Goal: Navigation & Orientation: Find specific page/section

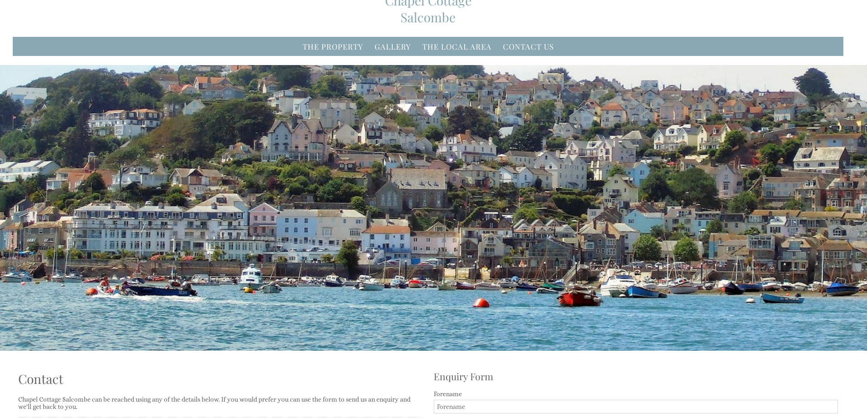
scroll to position [46, 0]
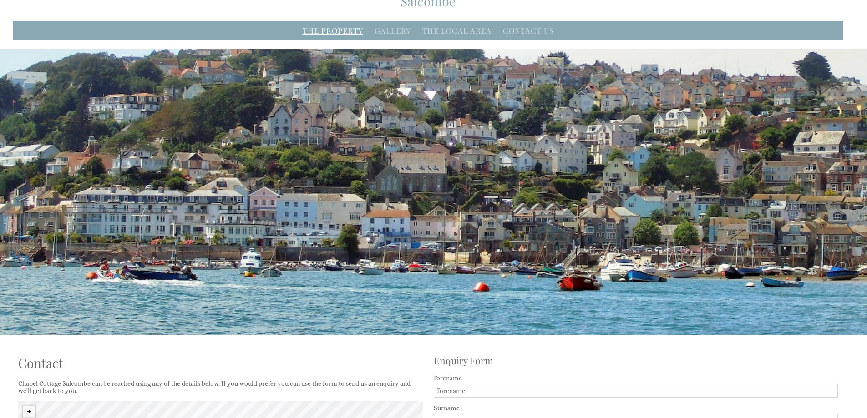
click at [330, 32] on link "The Property" at bounding box center [333, 30] width 61 height 10
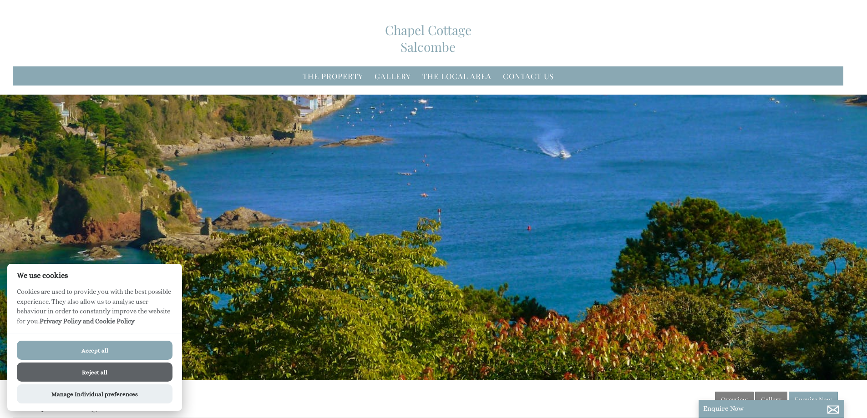
click at [98, 350] on button "Accept all" at bounding box center [95, 350] width 156 height 19
checkbox input "true"
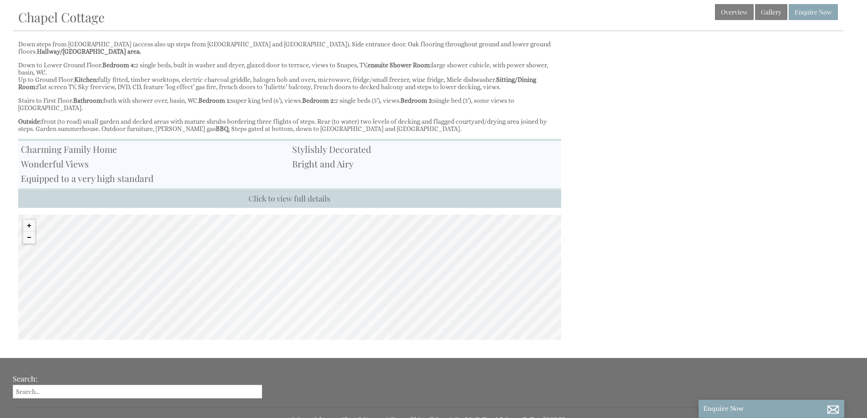
scroll to position [281, 0]
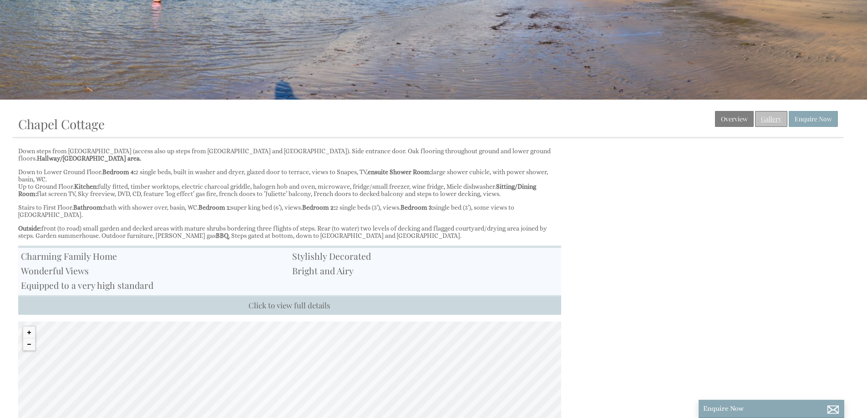
click at [777, 116] on link "Gallery" at bounding box center [771, 119] width 32 height 16
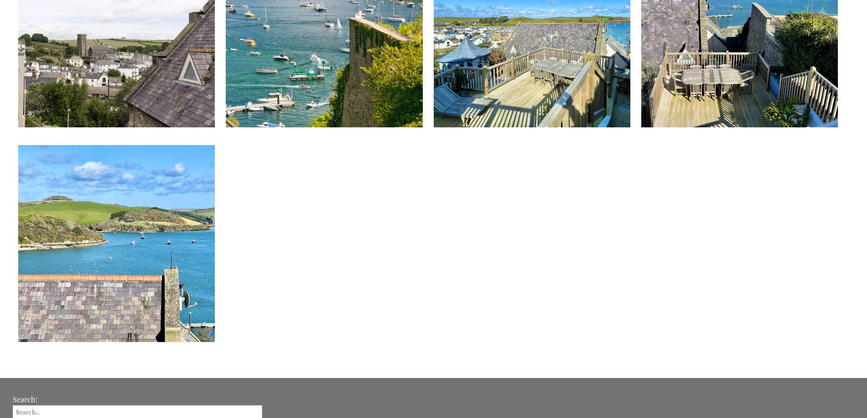
scroll to position [3073, 0]
